Goal: Information Seeking & Learning: Learn about a topic

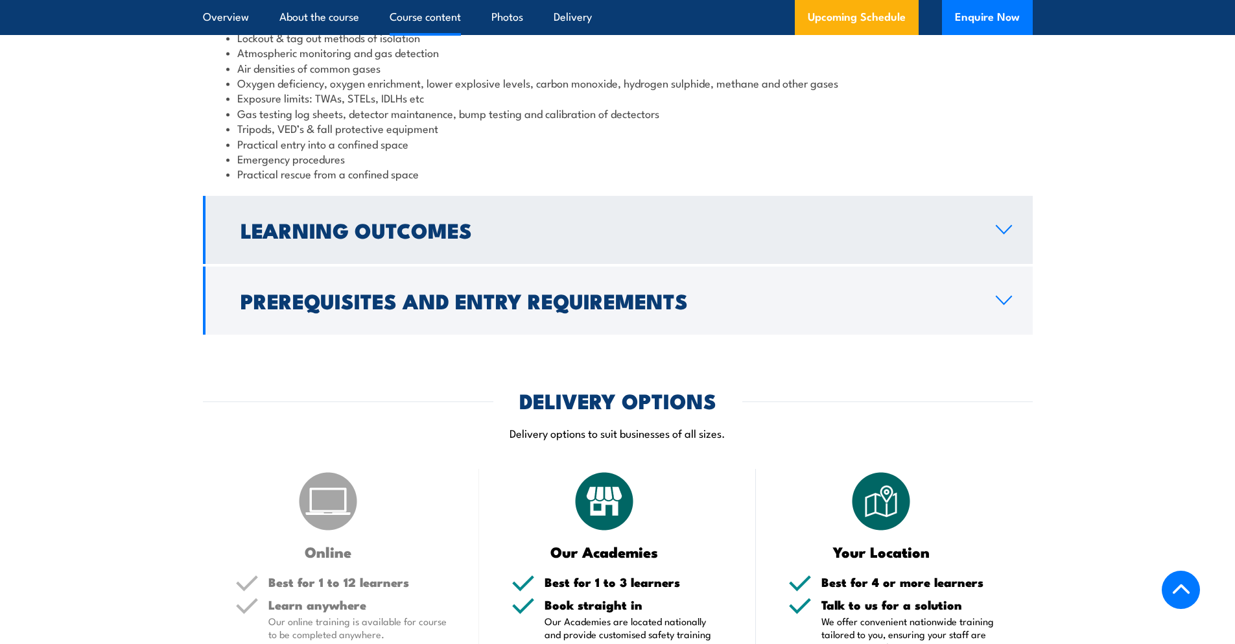
click at [329, 231] on h2 "Learning Outcomes" at bounding box center [607, 229] width 734 height 18
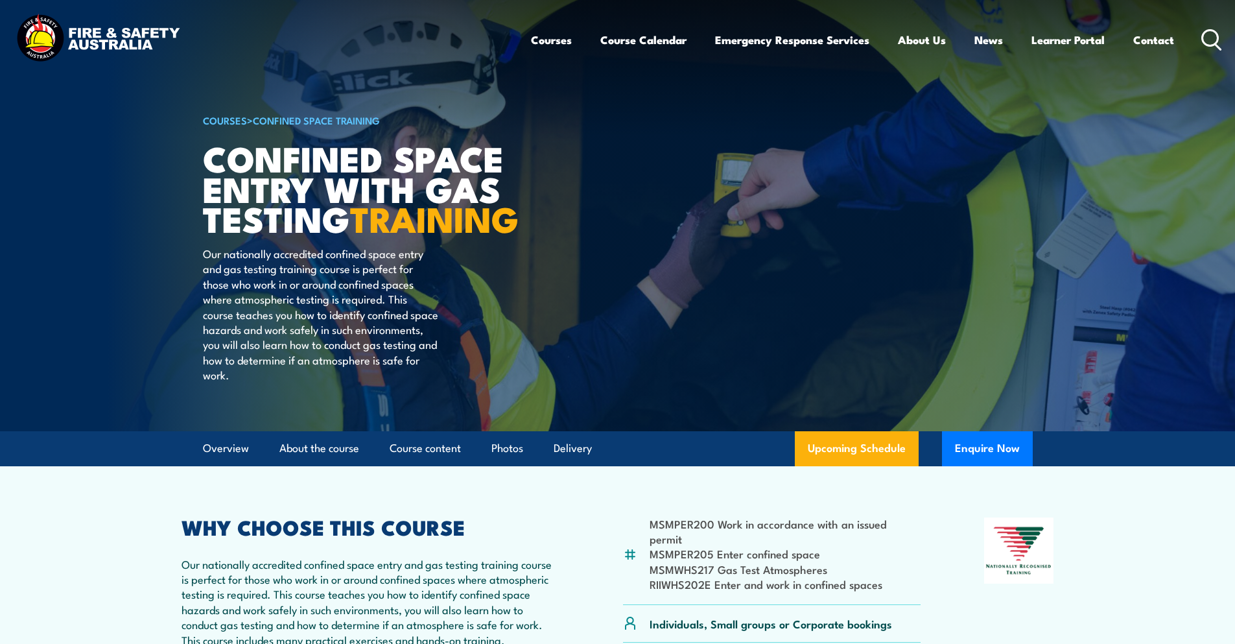
click at [1214, 40] on icon at bounding box center [1211, 39] width 21 height 21
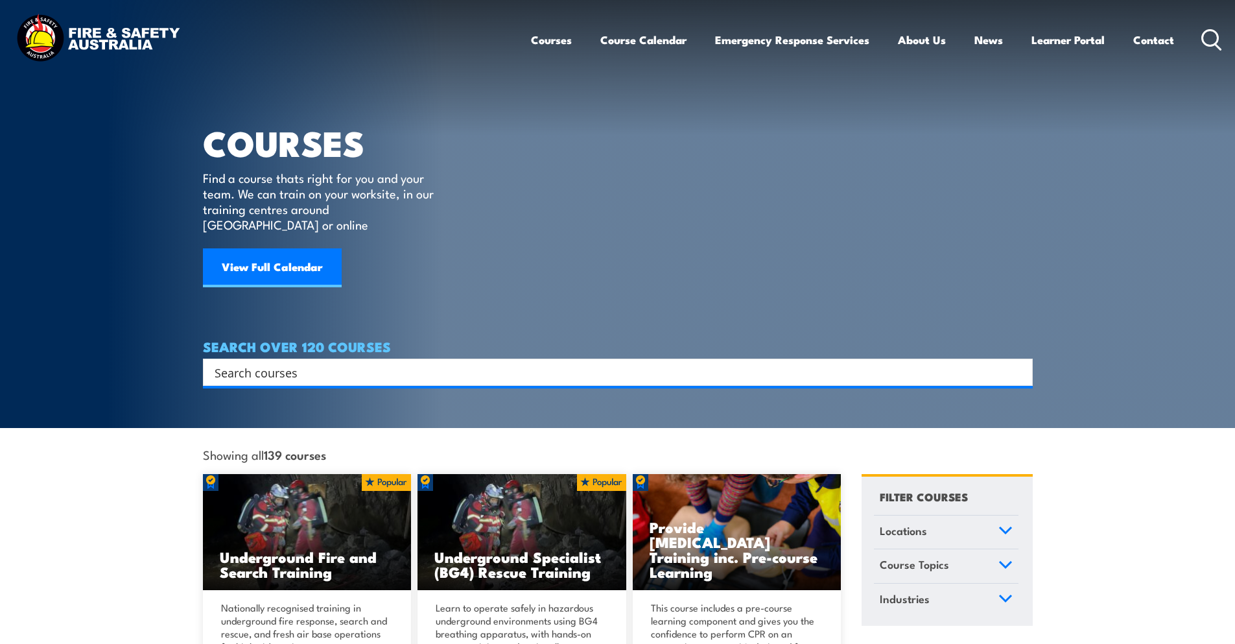
click at [286, 362] on input "Search input" at bounding box center [609, 371] width 789 height 19
type input "standard 11"
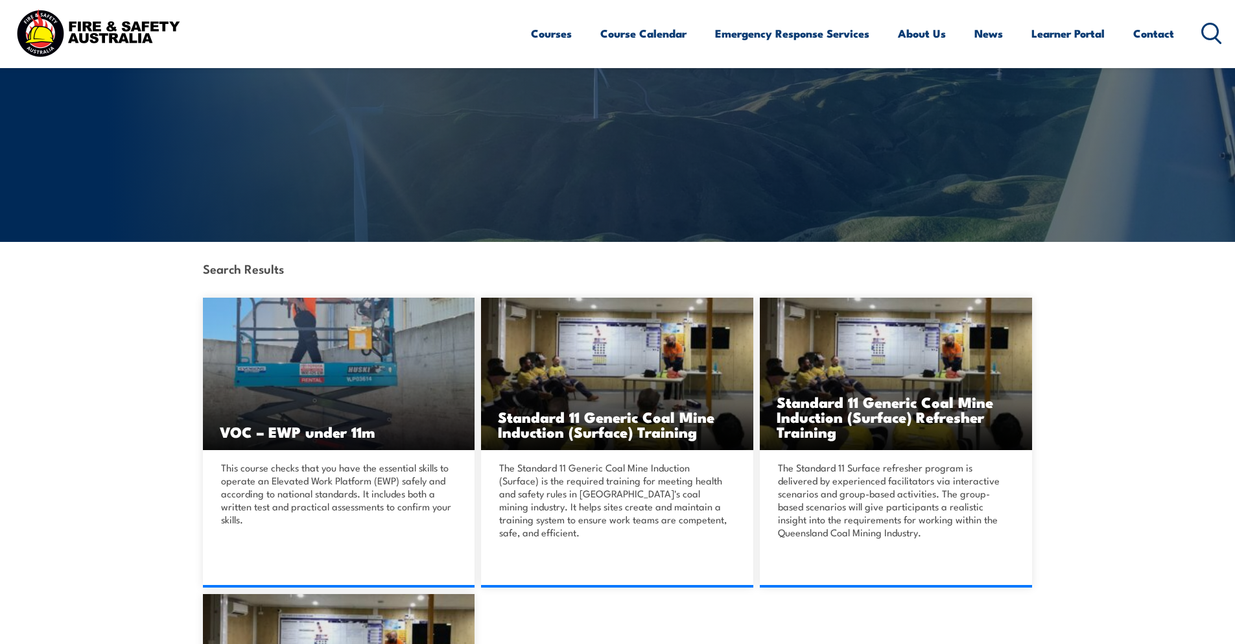
scroll to position [194, 0]
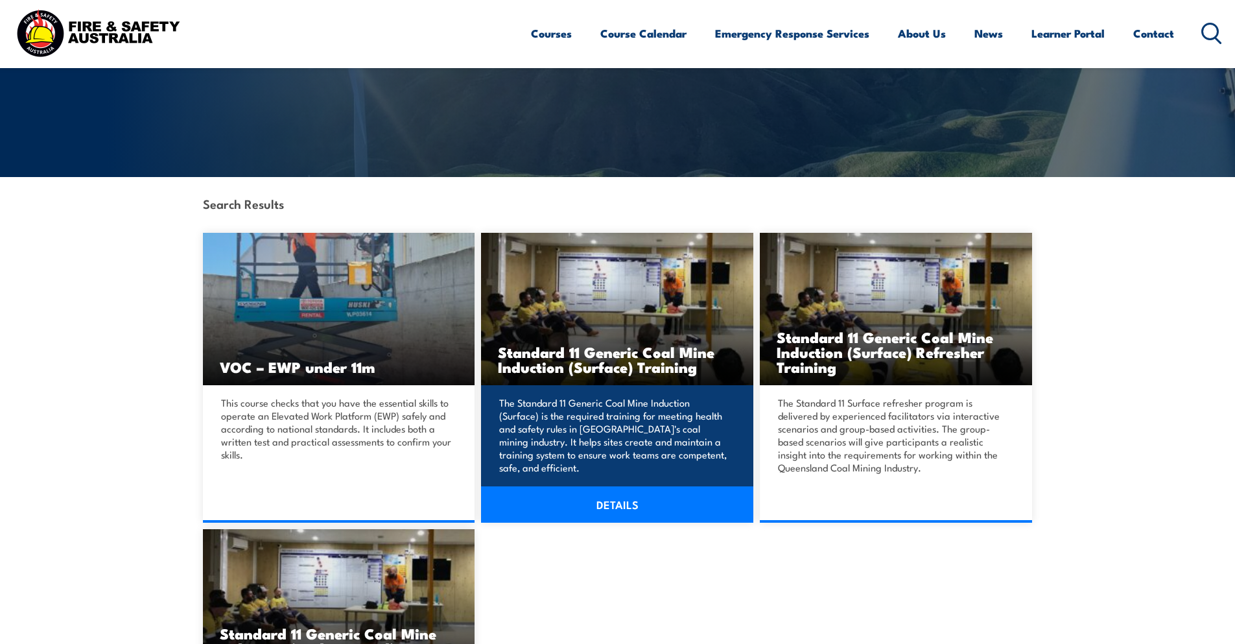
click at [615, 506] on link "DETAILS" at bounding box center [617, 504] width 272 height 36
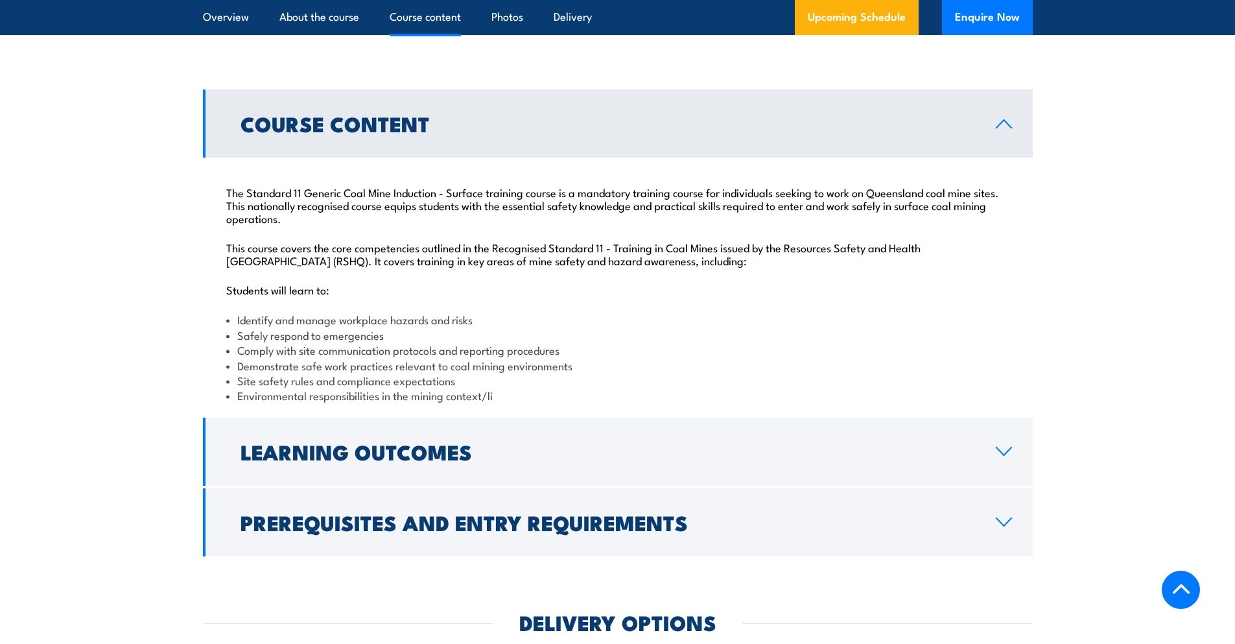
scroll to position [1361, 0]
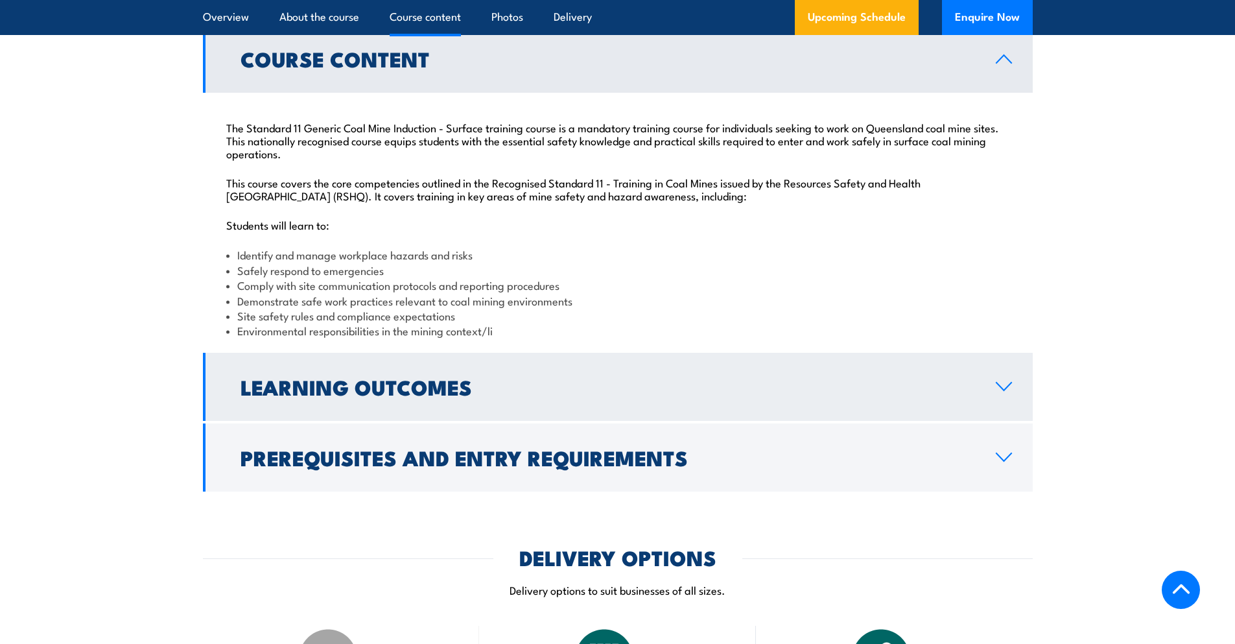
click at [294, 395] on h2 "Learning Outcomes" at bounding box center [607, 386] width 734 height 18
